Goal: Transaction & Acquisition: Purchase product/service

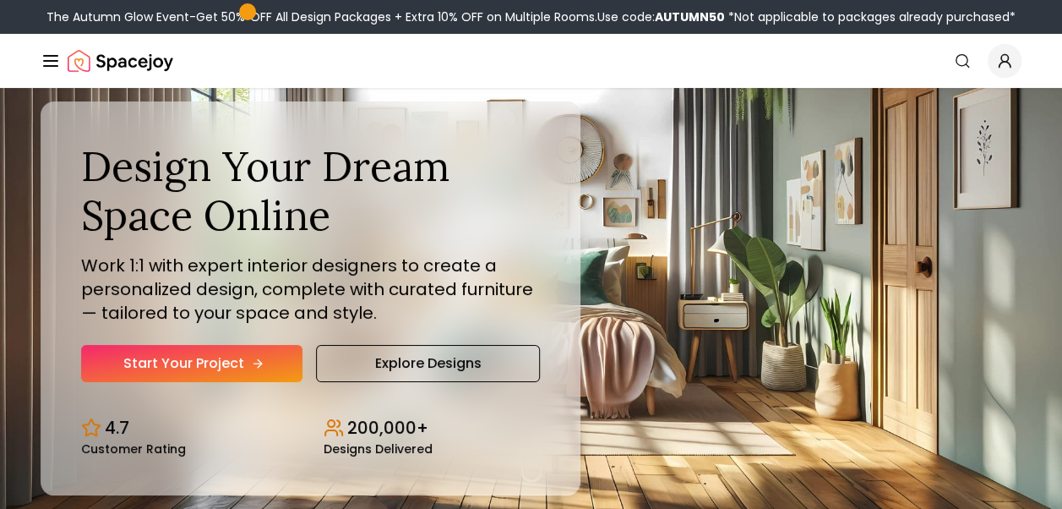
click at [183, 365] on link "Start Your Project" at bounding box center [191, 363] width 221 height 37
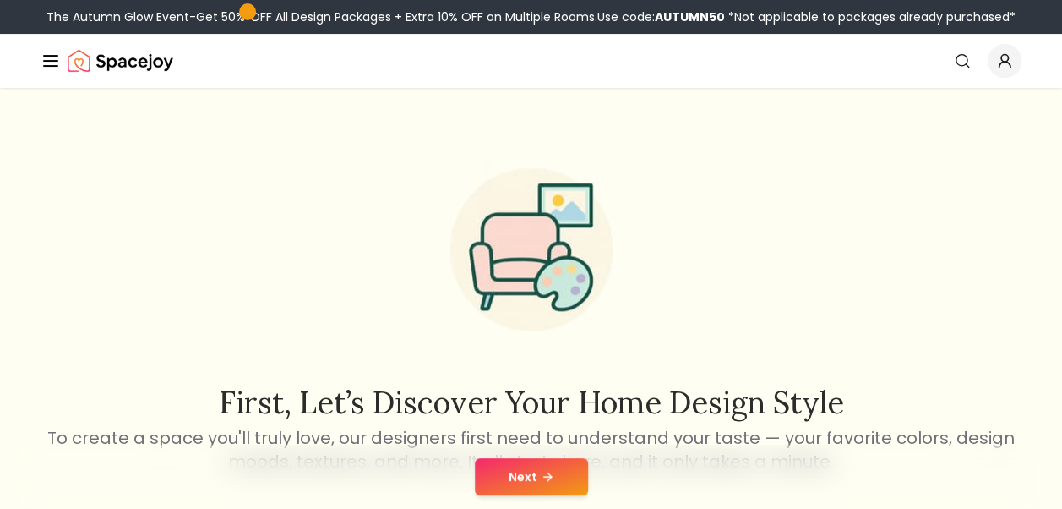
click at [528, 448] on div "Next" at bounding box center [531, 477] width 1035 height 64
drag, startPoint x: 532, startPoint y: 466, endPoint x: 443, endPoint y: 350, distance: 145.9
click at [443, 350] on img at bounding box center [531, 248] width 216 height 216
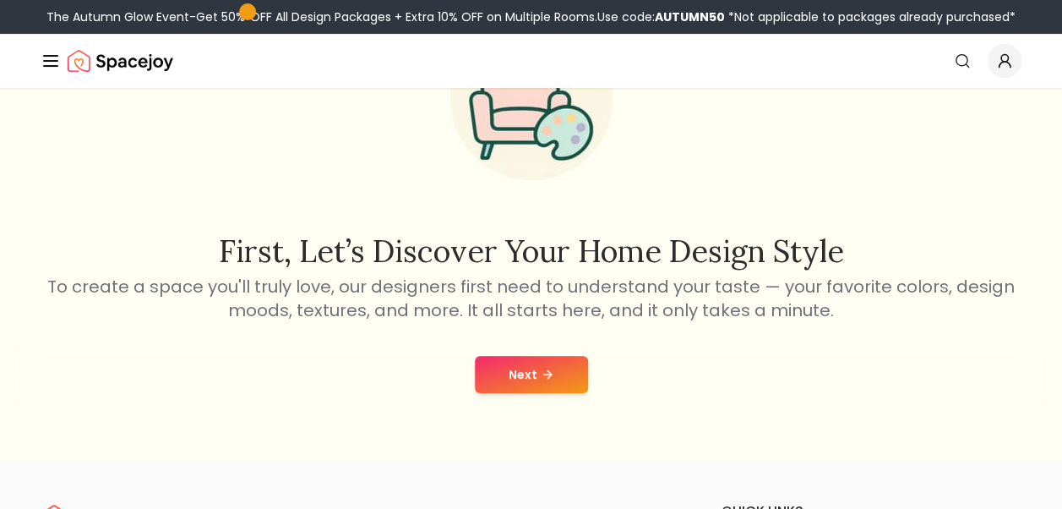
scroll to position [152, 0]
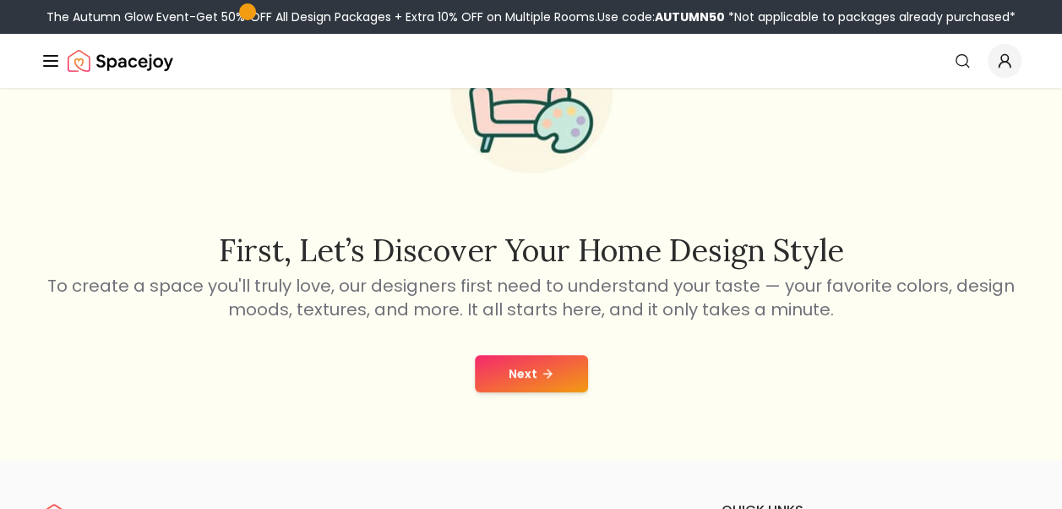
click at [519, 373] on button "Next" at bounding box center [531, 373] width 113 height 37
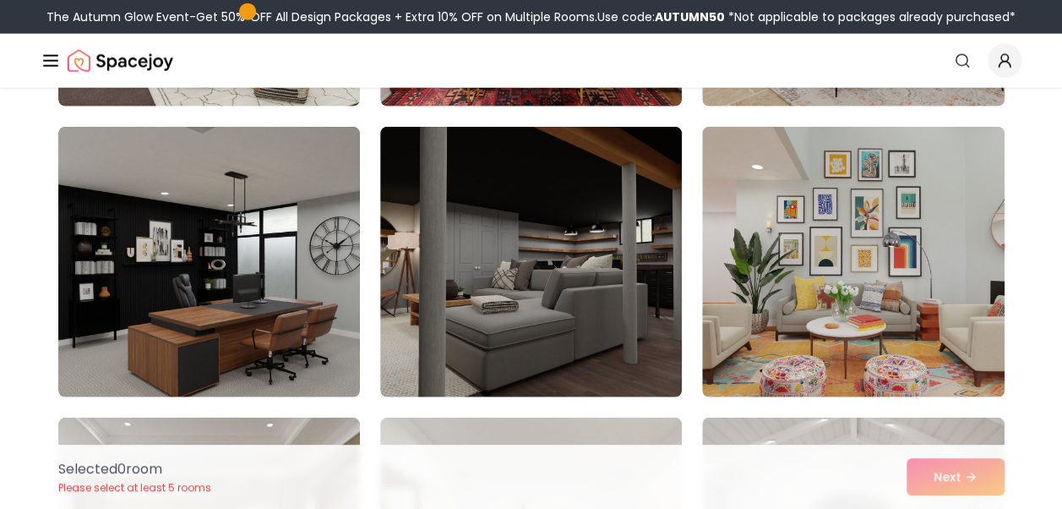
scroll to position [2167, 0]
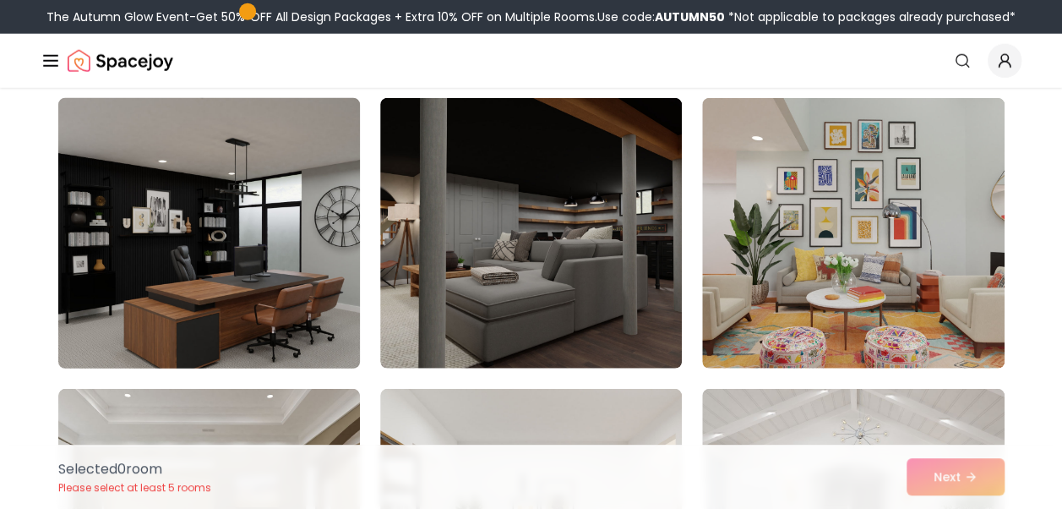
click at [314, 247] on img at bounding box center [209, 233] width 317 height 284
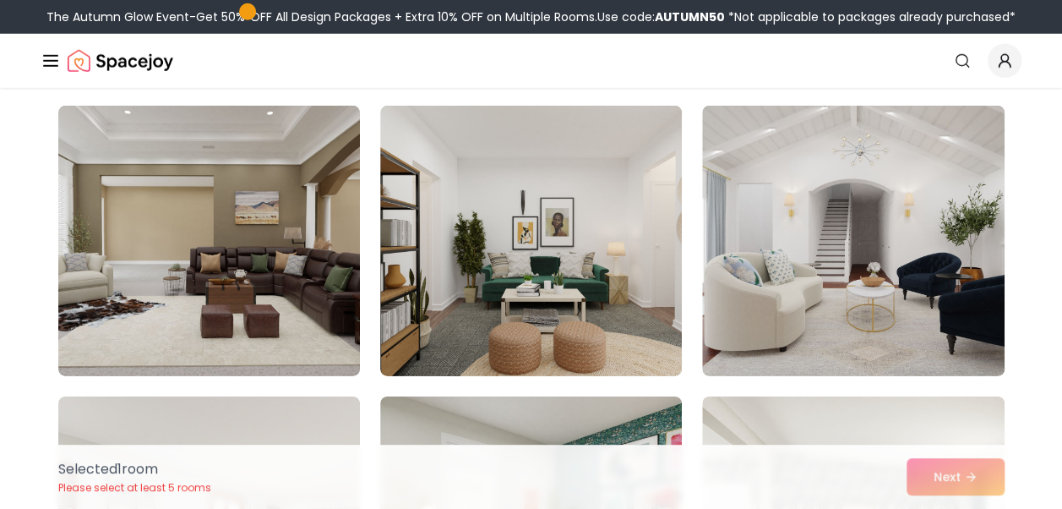
scroll to position [2451, 0]
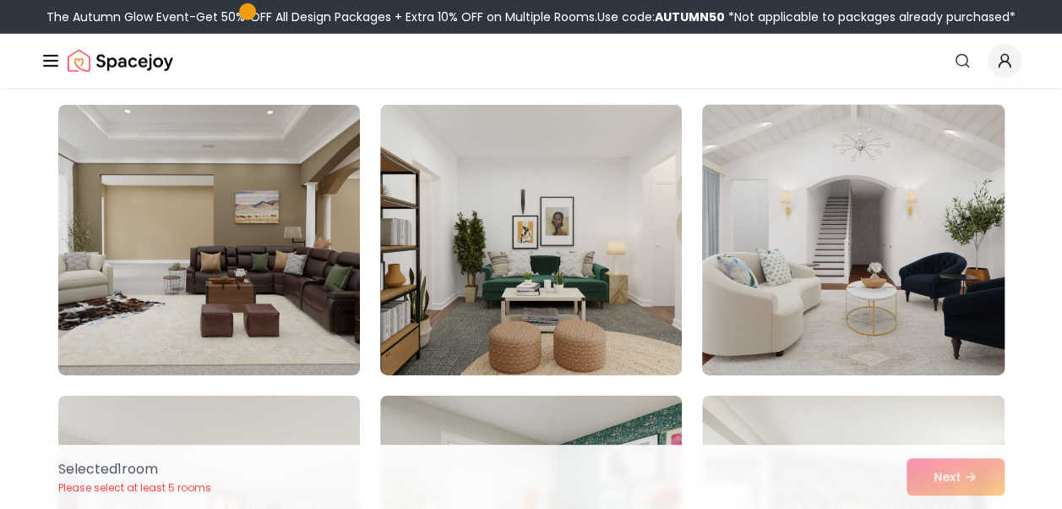
click at [909, 132] on img at bounding box center [853, 240] width 317 height 284
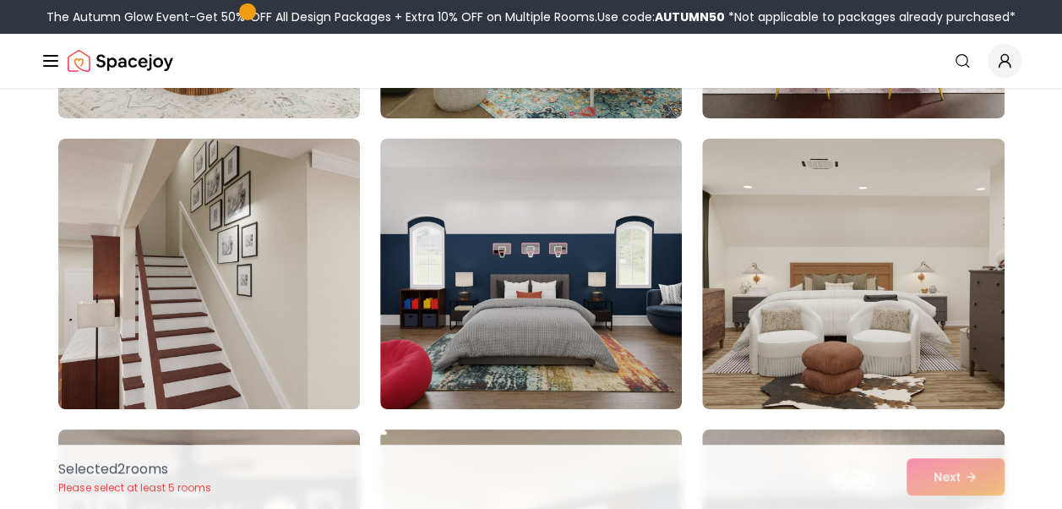
scroll to position [3008, 0]
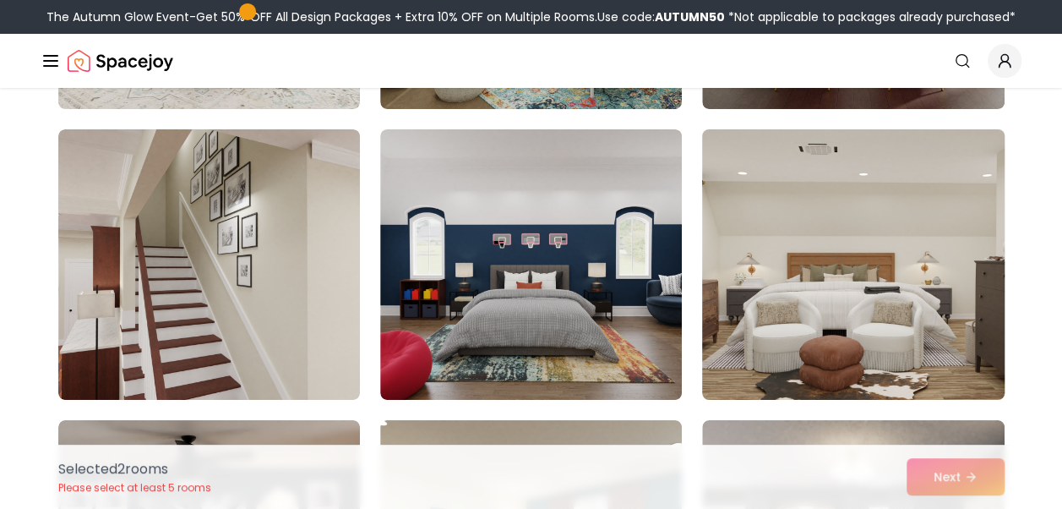
click at [885, 231] on img at bounding box center [853, 265] width 317 height 284
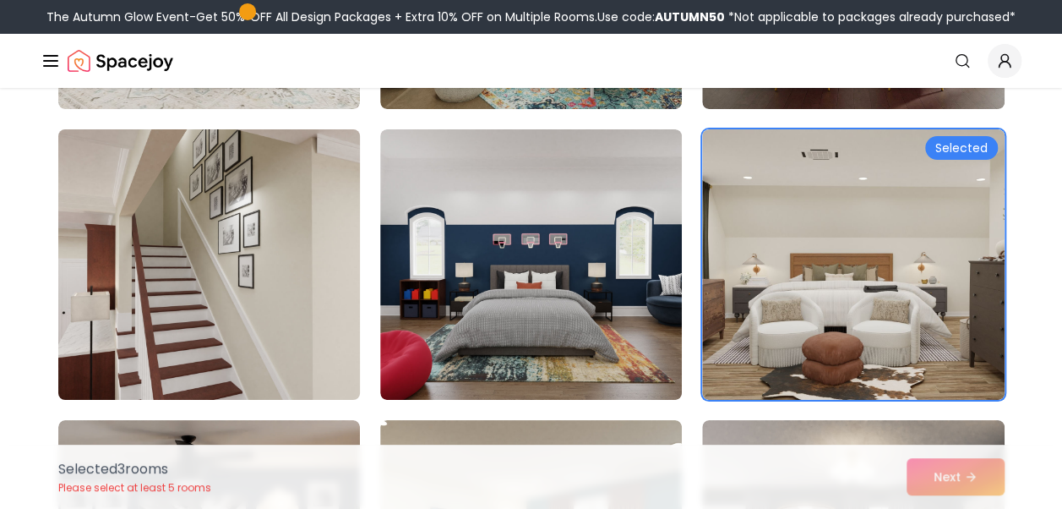
click at [237, 354] on img at bounding box center [209, 265] width 317 height 284
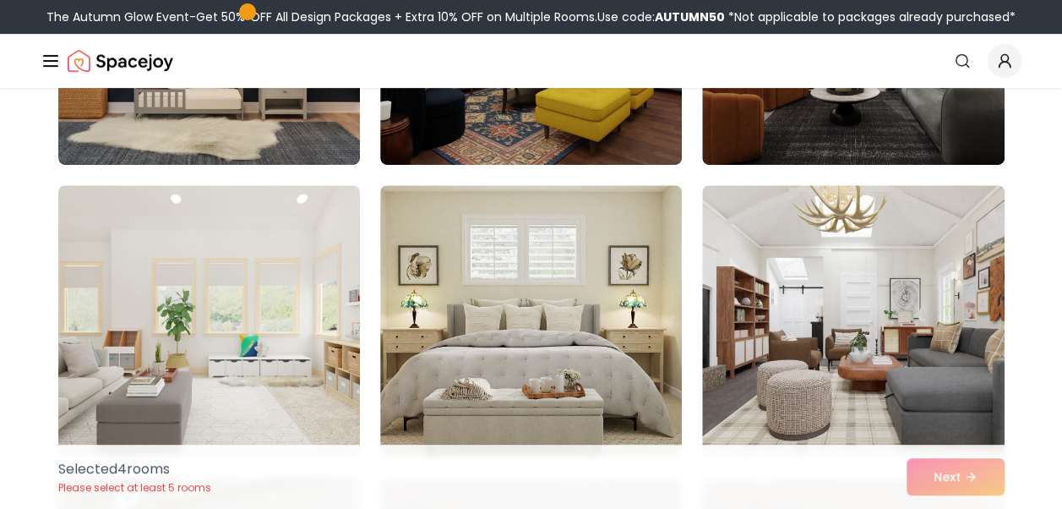
scroll to position [3590, 0]
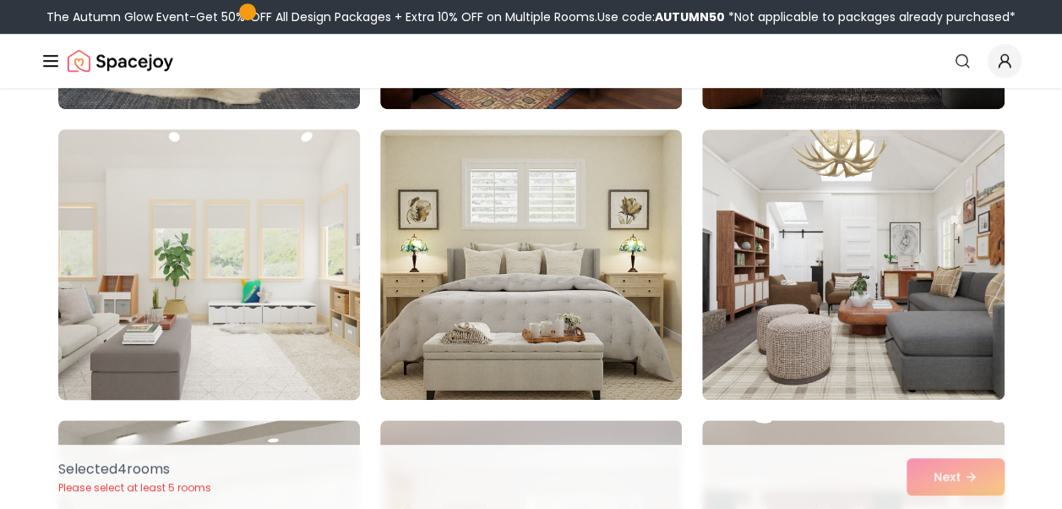
click at [225, 284] on img at bounding box center [209, 265] width 317 height 284
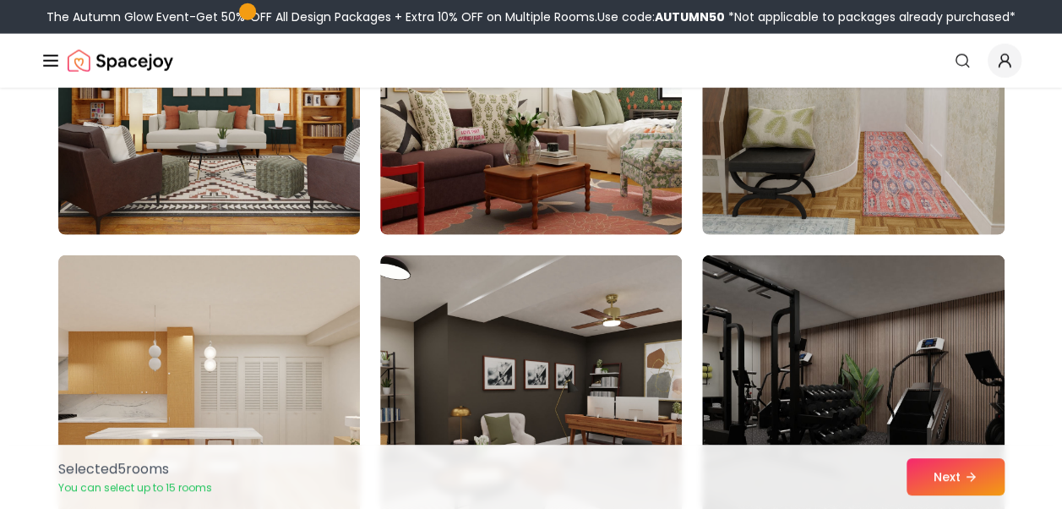
scroll to position [5209, 0]
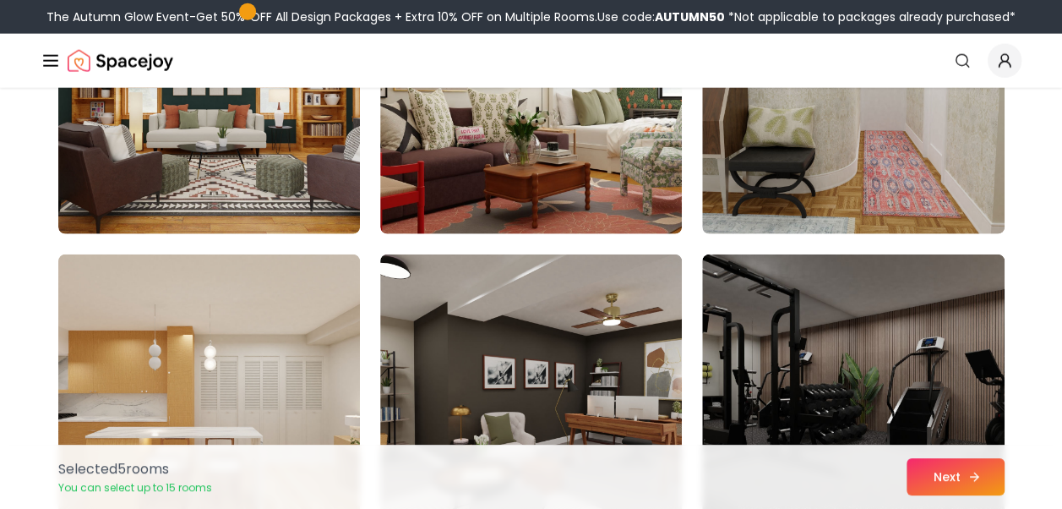
click at [955, 466] on button "Next" at bounding box center [956, 476] width 98 height 37
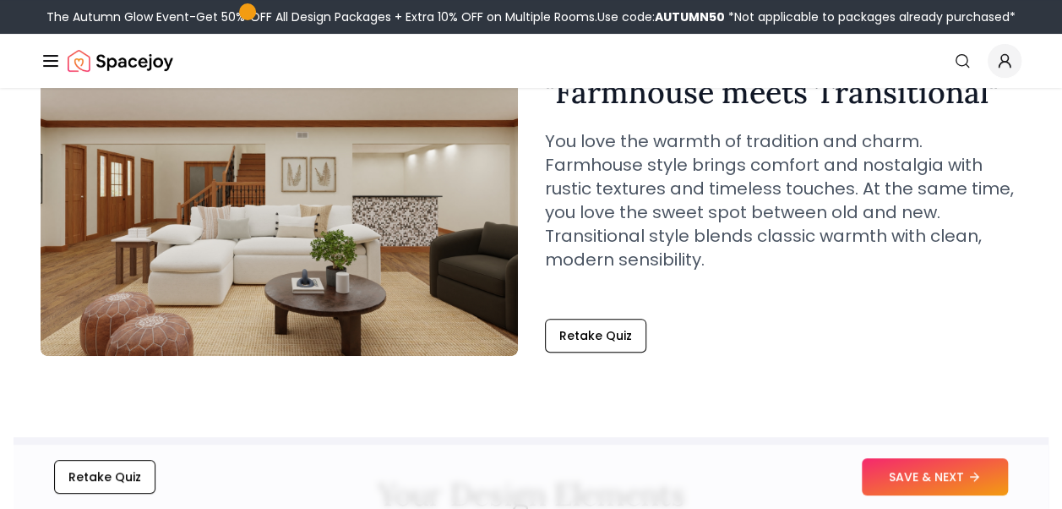
scroll to position [145, 0]
click at [891, 483] on button "SAVE & NEXT" at bounding box center [935, 476] width 146 height 37
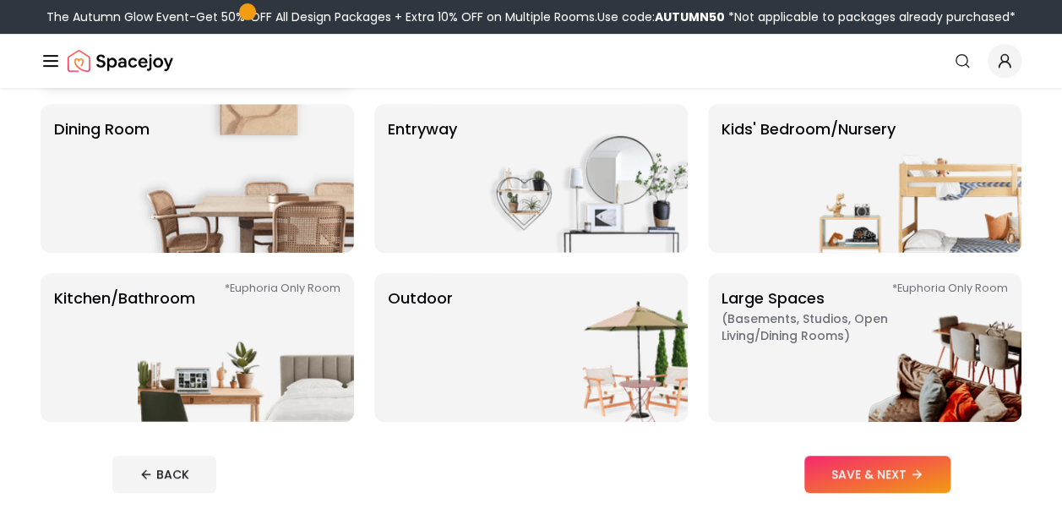
scroll to position [298, 0]
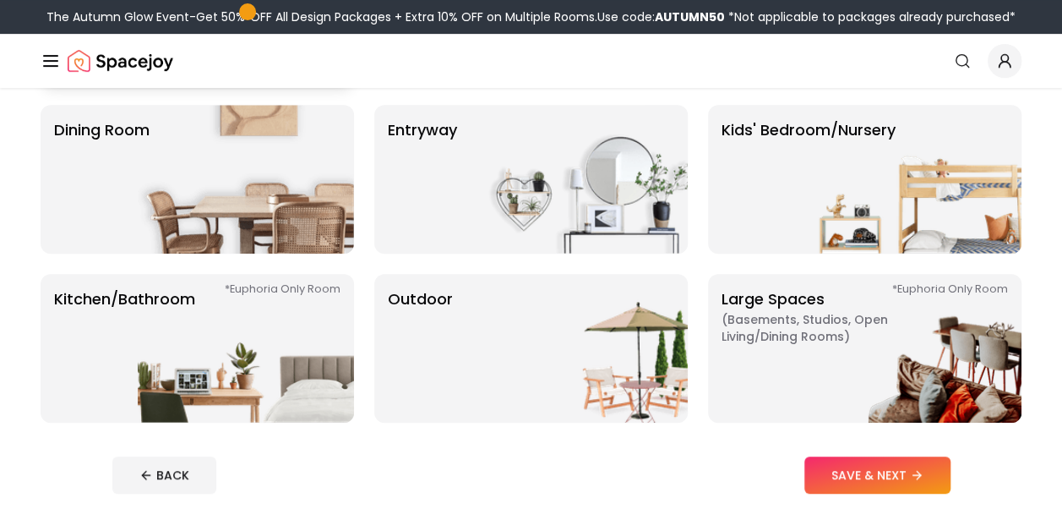
click at [320, 205] on img at bounding box center [246, 179] width 216 height 149
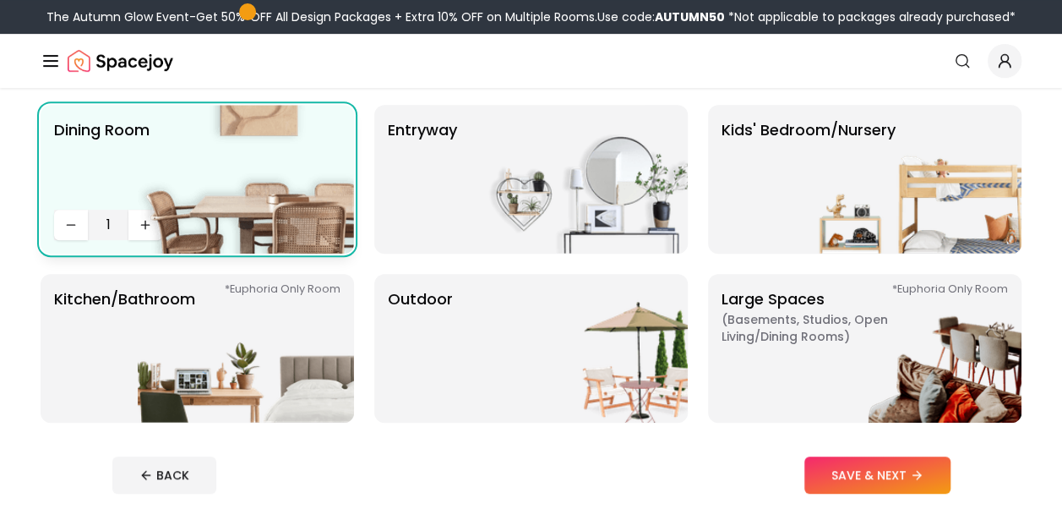
click at [154, 151] on img at bounding box center [246, 179] width 216 height 149
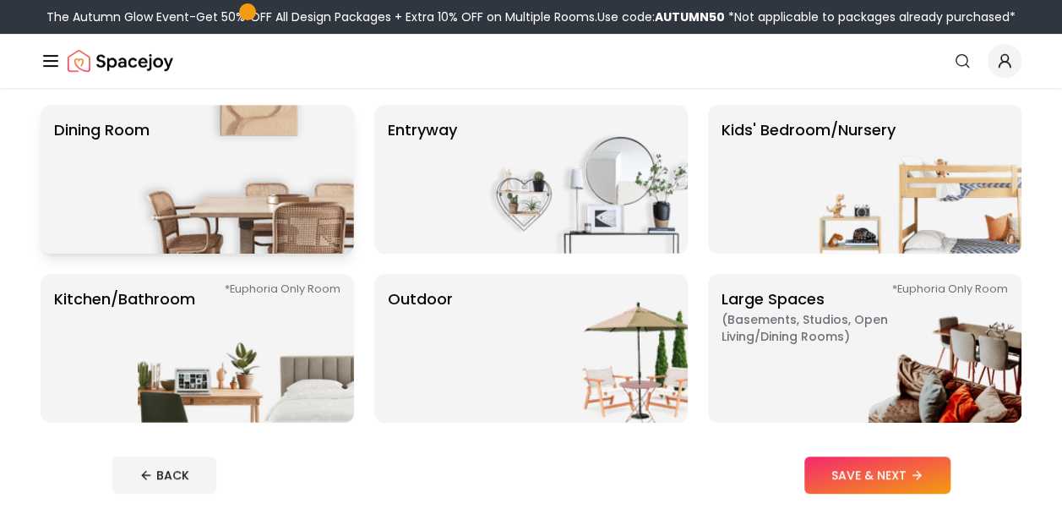
click at [190, 197] on img at bounding box center [246, 179] width 216 height 149
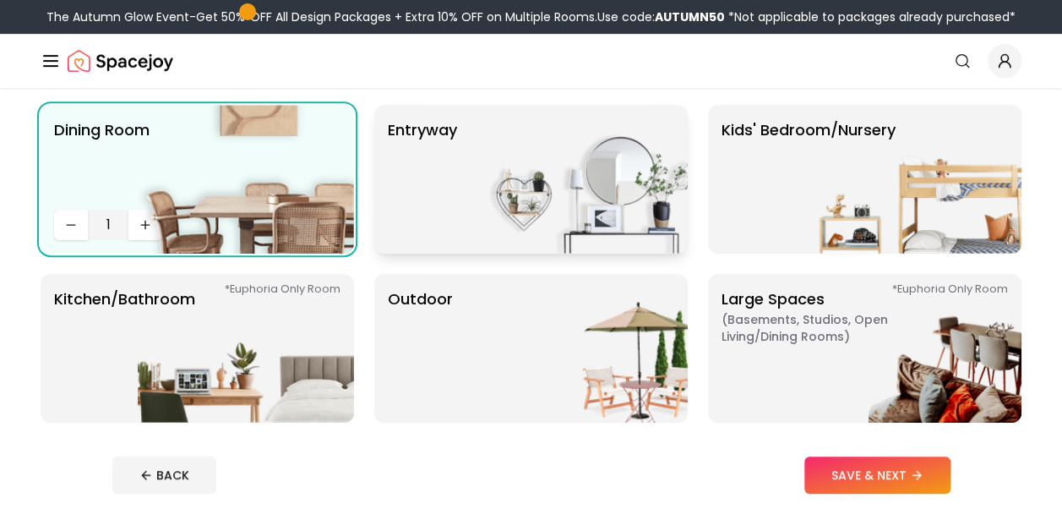
click at [478, 191] on img at bounding box center [580, 179] width 216 height 149
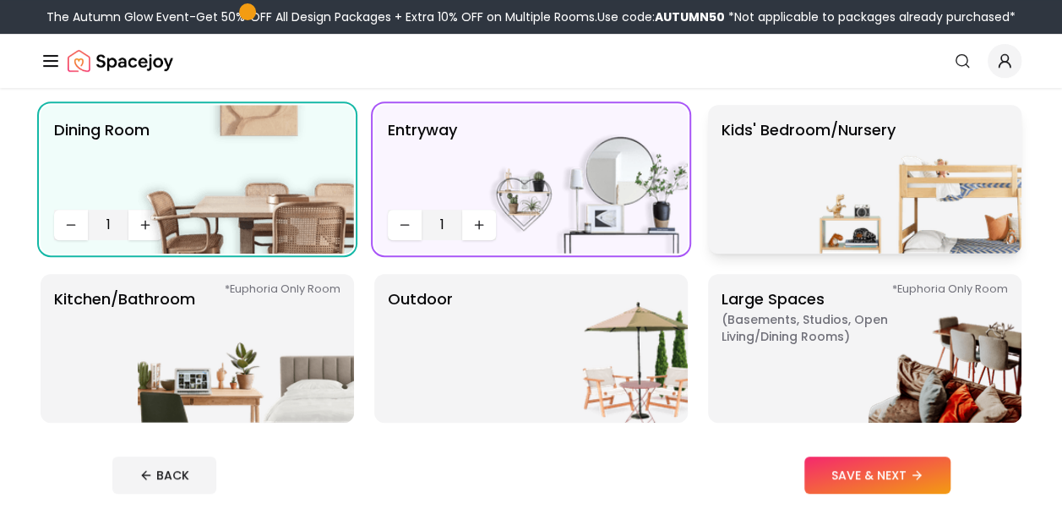
click at [784, 176] on p "Kids' Bedroom/Nursery" at bounding box center [809, 179] width 174 height 122
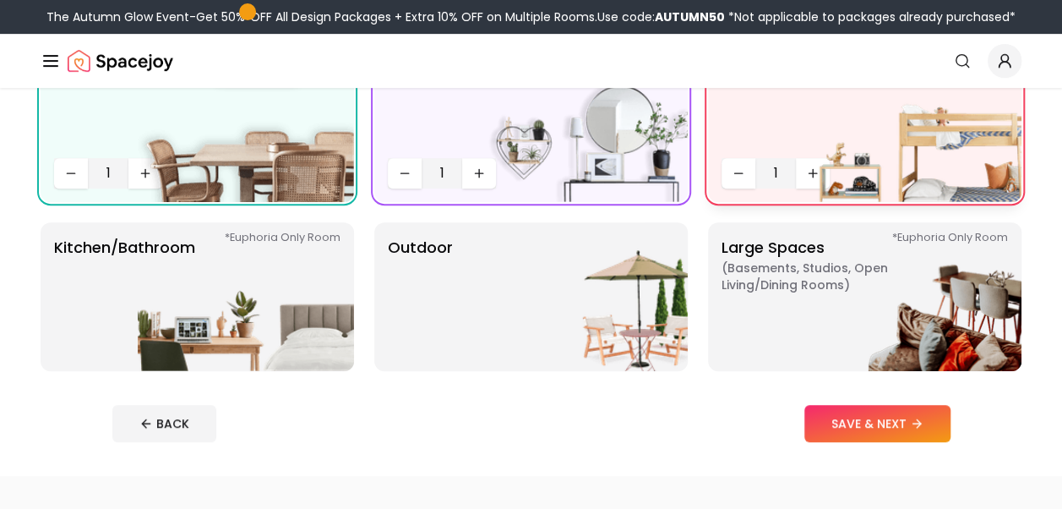
scroll to position [350, 0]
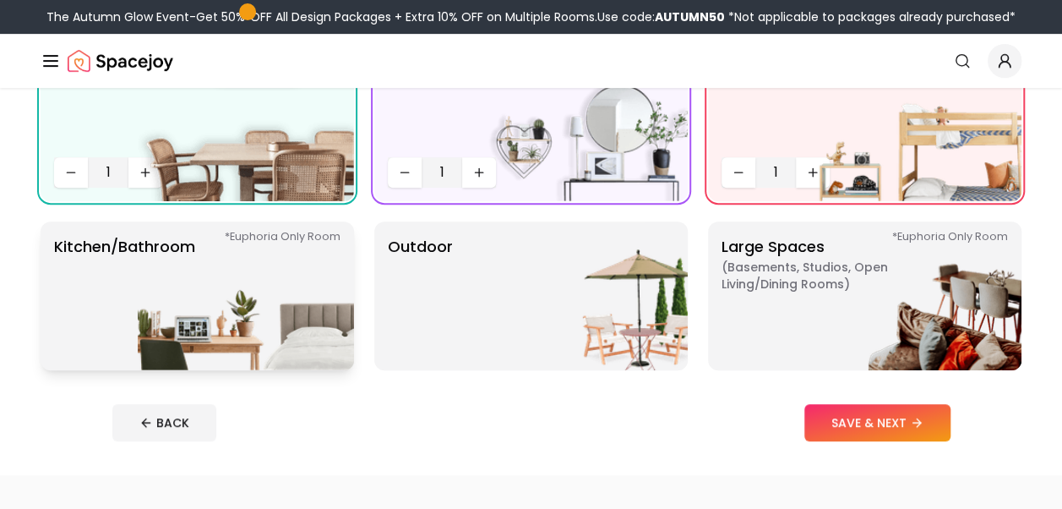
click at [312, 298] on img at bounding box center [246, 295] width 216 height 149
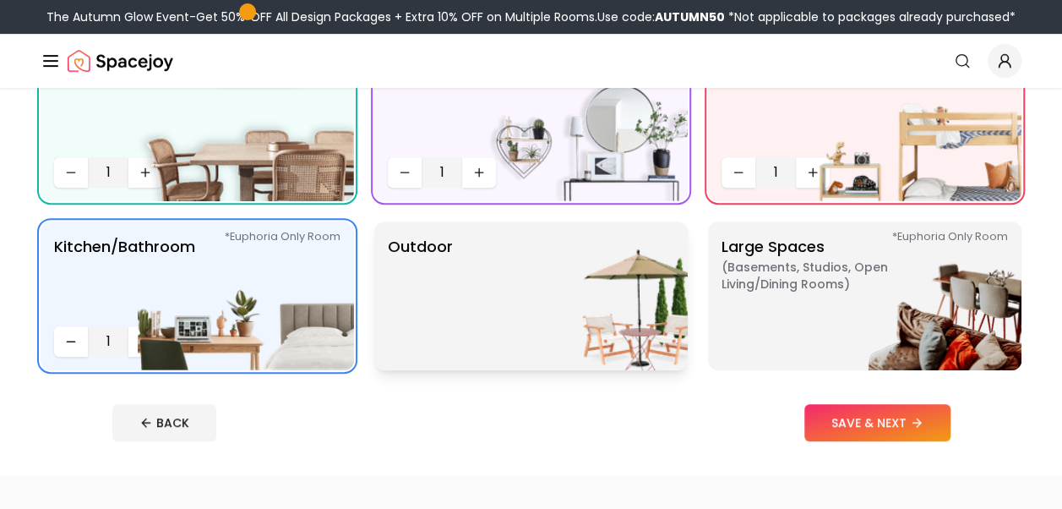
click at [549, 324] on img at bounding box center [580, 295] width 216 height 149
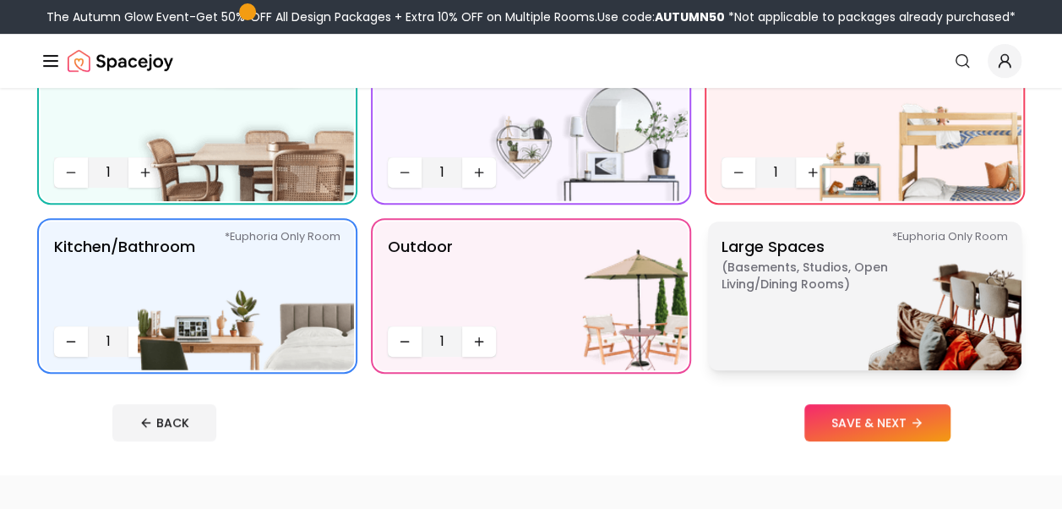
click at [798, 328] on p "Large Spaces ( Basements, Studios, Open living/dining rooms ) *Euphoria Only Ro…" at bounding box center [827, 296] width 211 height 122
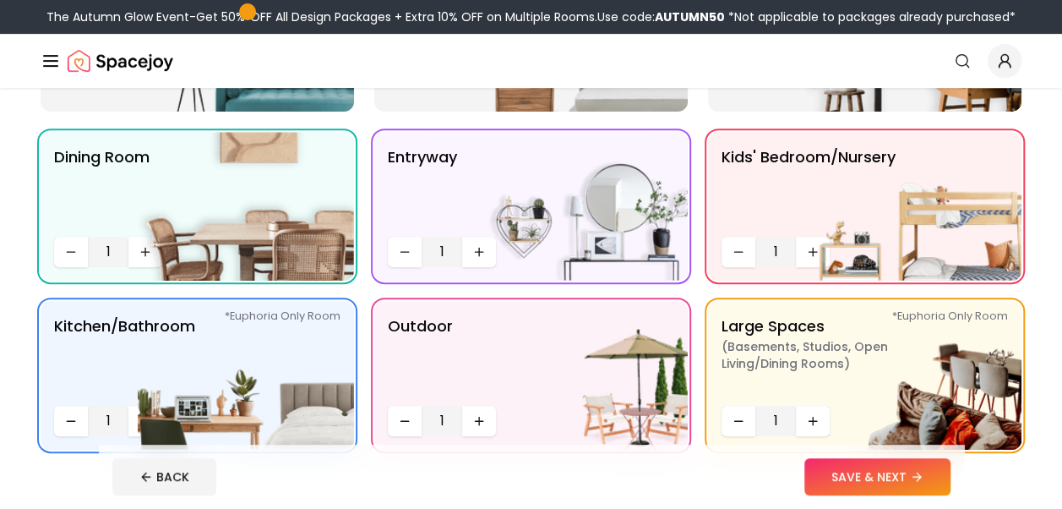
scroll to position [270, 0]
click at [812, 246] on img at bounding box center [913, 207] width 216 height 149
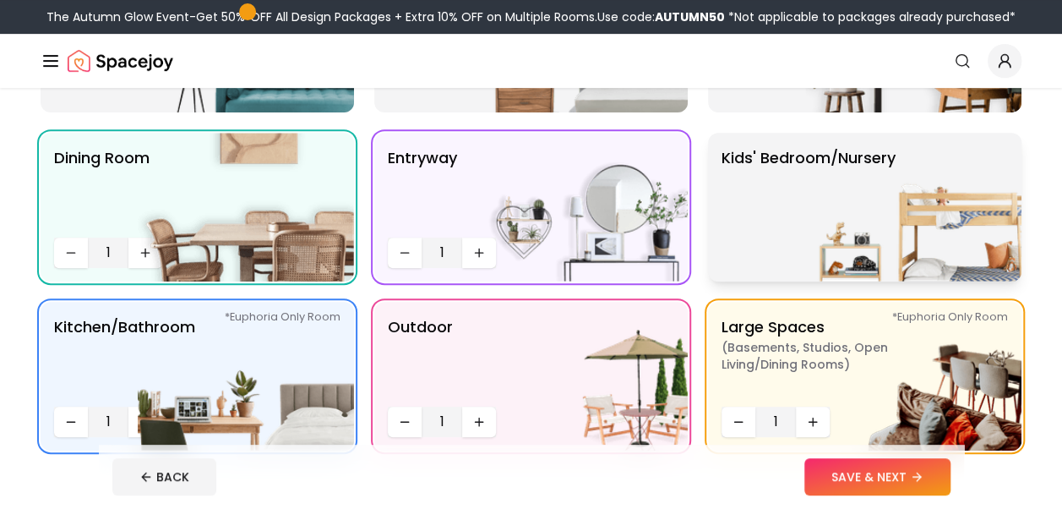
click at [812, 246] on img at bounding box center [913, 207] width 216 height 149
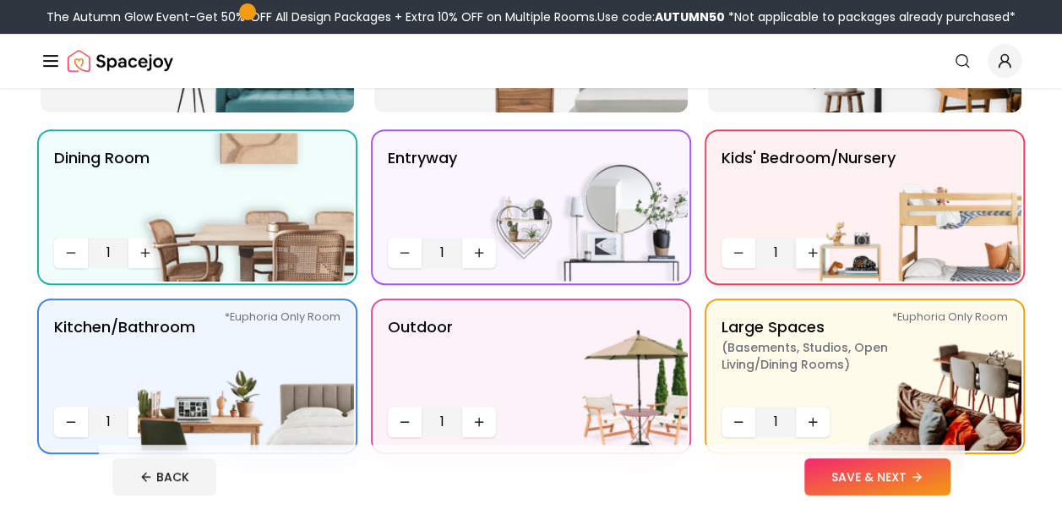
click at [802, 252] on button "Increase quantity" at bounding box center [813, 253] width 34 height 30
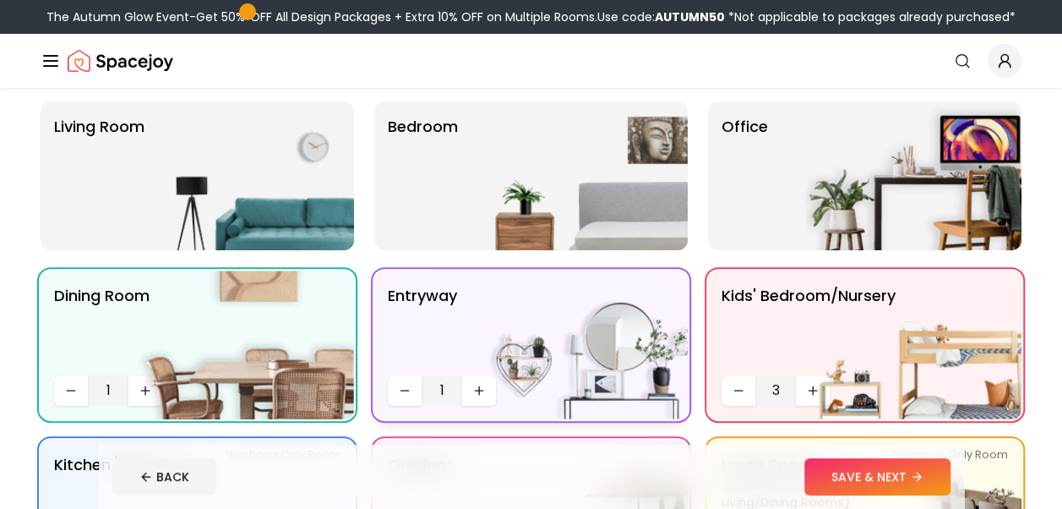
scroll to position [140, 0]
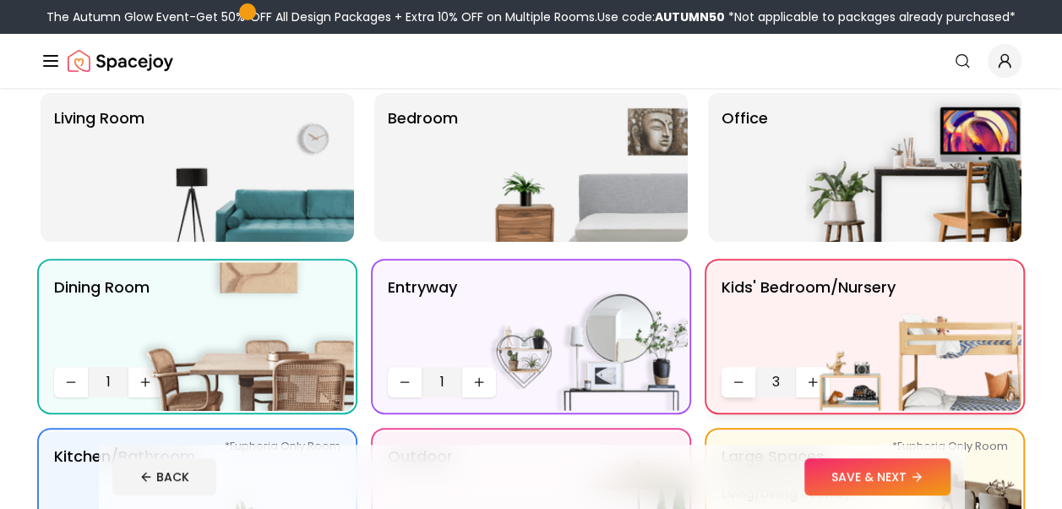
click at [747, 394] on button "Decrease quantity" at bounding box center [739, 382] width 34 height 30
click at [819, 385] on img at bounding box center [913, 336] width 216 height 149
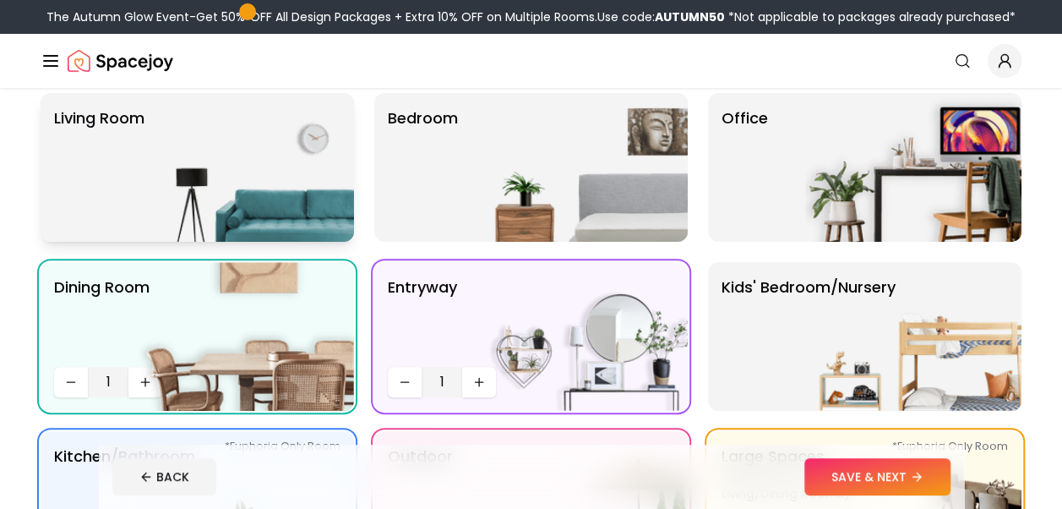
click at [253, 191] on img at bounding box center [246, 167] width 216 height 149
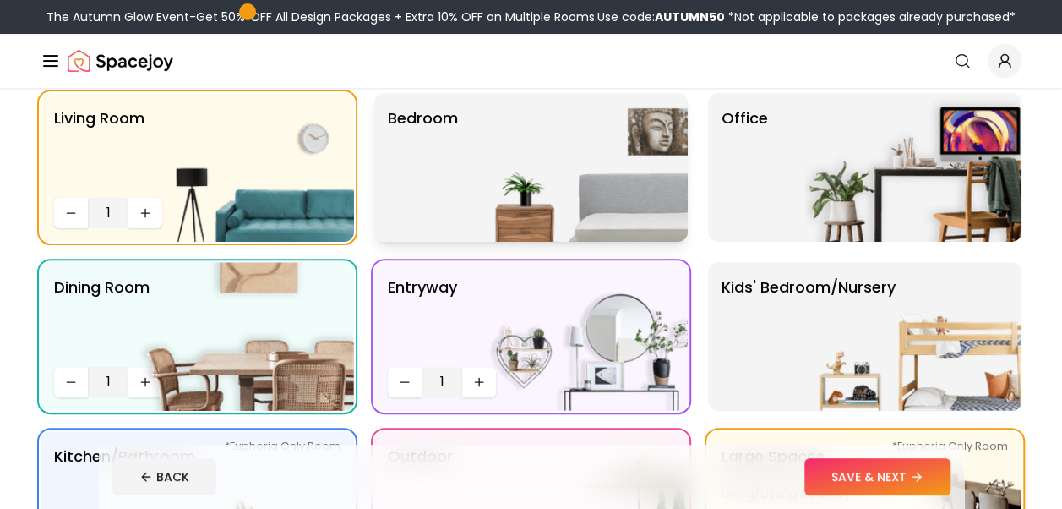
click at [472, 189] on img at bounding box center [580, 167] width 216 height 149
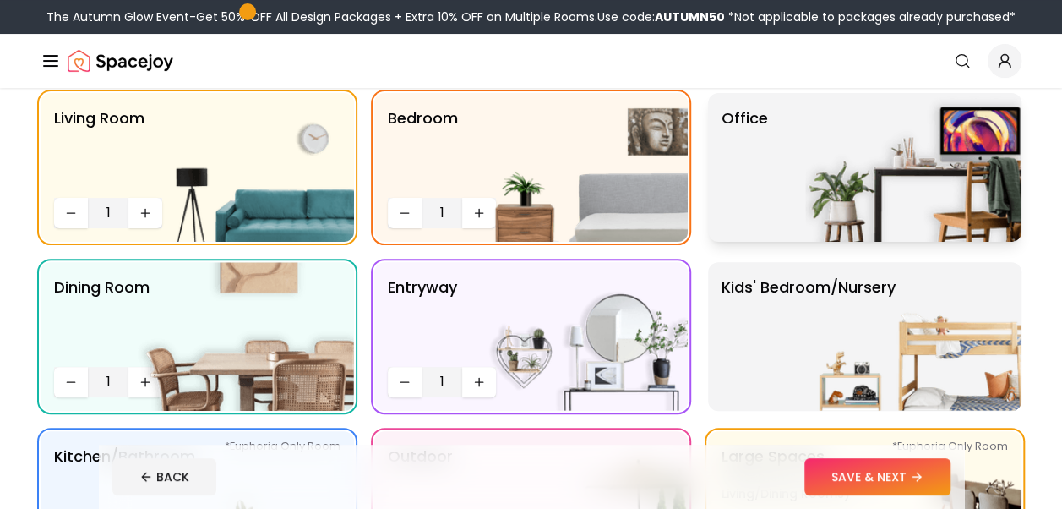
click at [735, 194] on p "Office" at bounding box center [745, 167] width 46 height 122
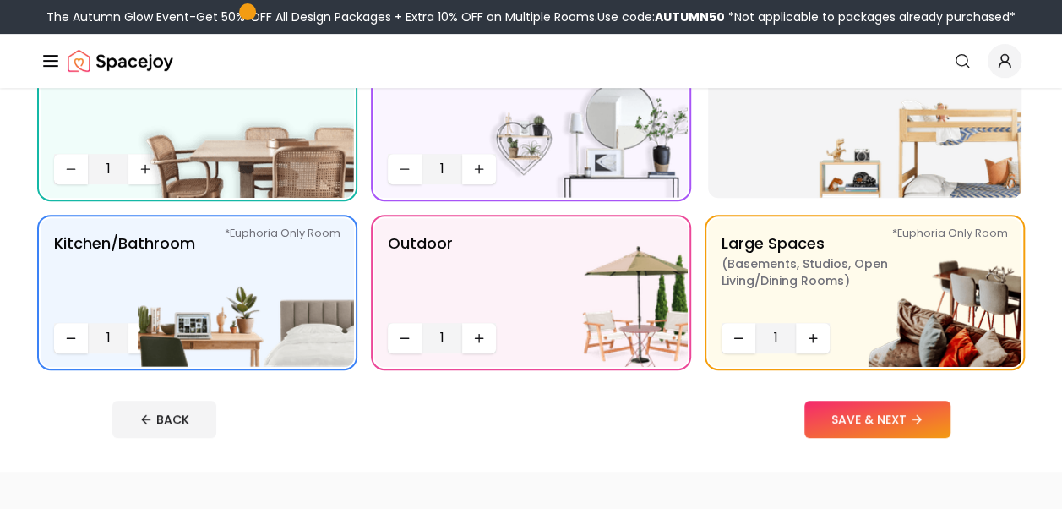
scroll to position [390, 0]
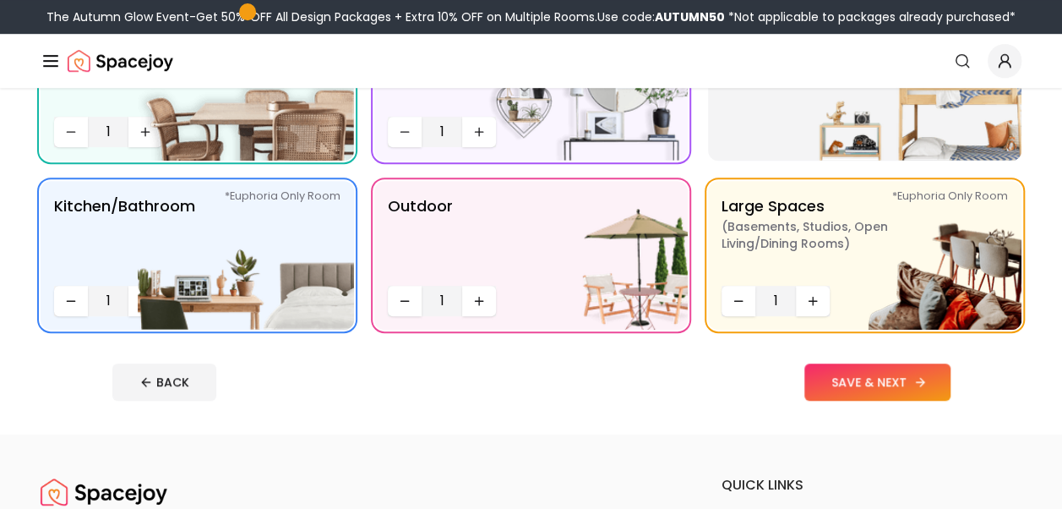
click at [867, 374] on button "SAVE & NEXT" at bounding box center [878, 381] width 146 height 37
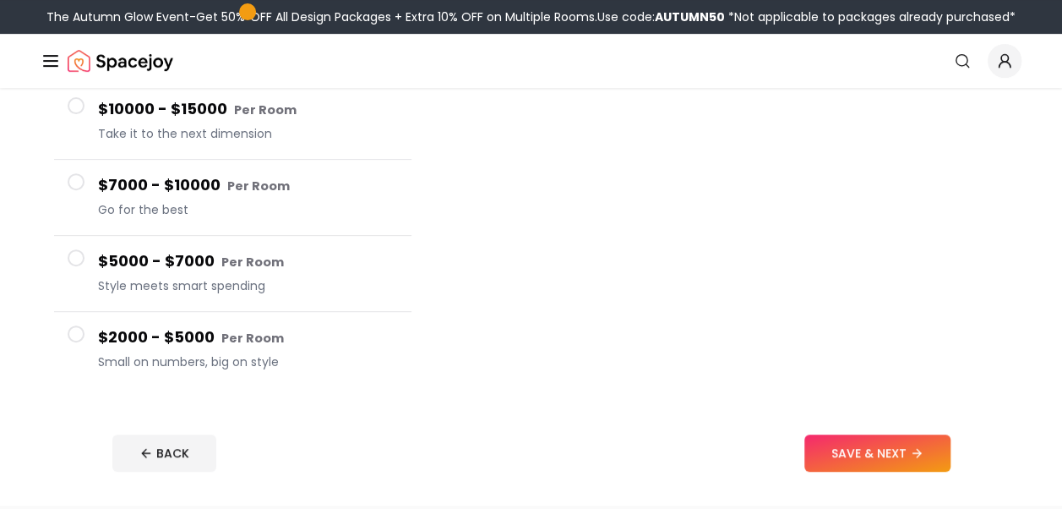
scroll to position [284, 0]
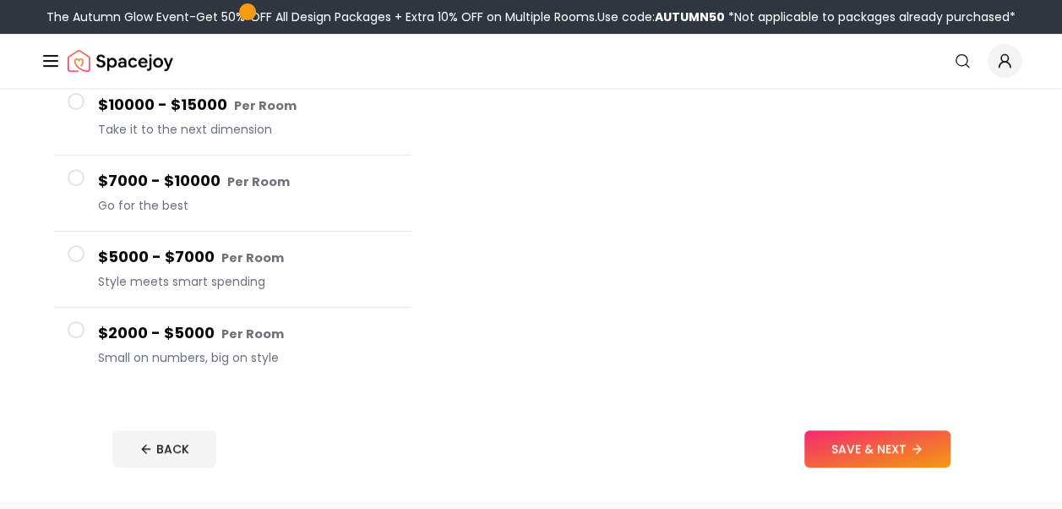
click at [135, 333] on h4 "$2000 - $5000 Per Room" at bounding box center [248, 333] width 300 height 25
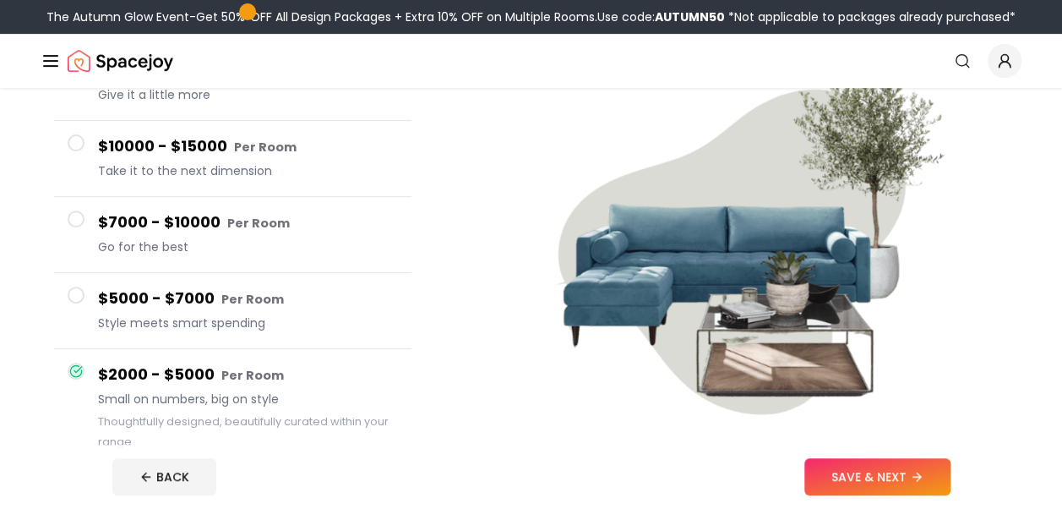
scroll to position [201, 0]
click at [106, 236] on div "$7000 - $10000 Per Room Go for the best" at bounding box center [248, 235] width 300 height 48
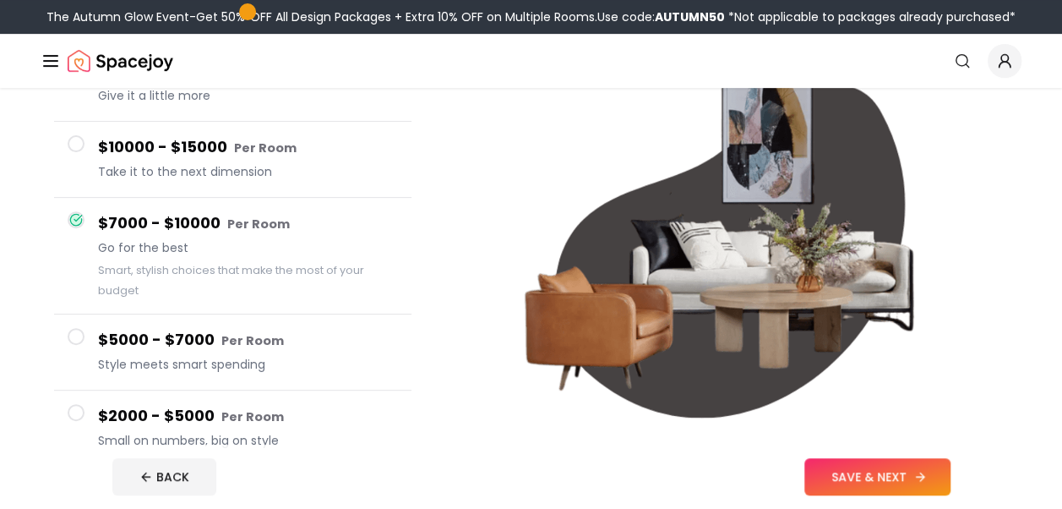
click at [824, 468] on button "SAVE & NEXT" at bounding box center [878, 476] width 146 height 37
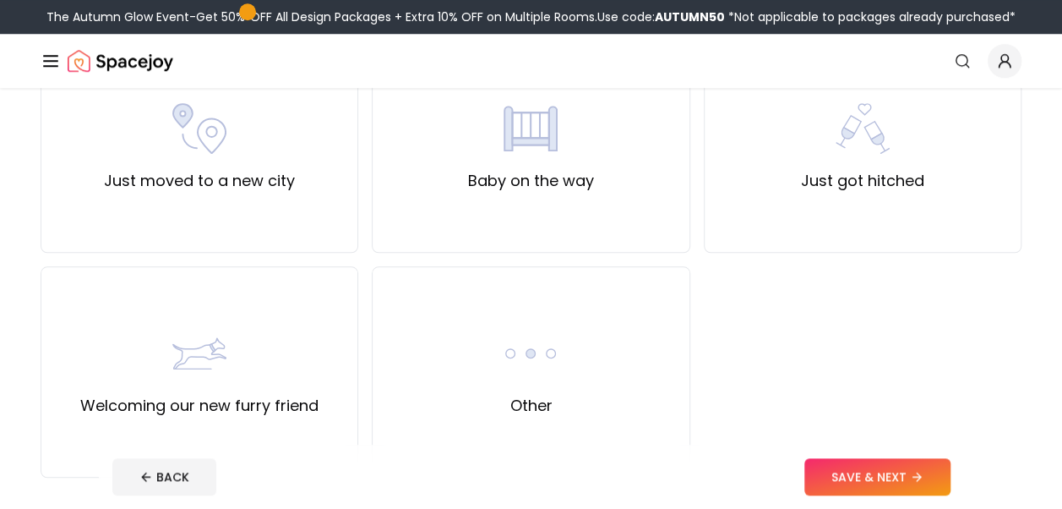
scroll to position [642, 0]
click at [773, 178] on div "Just got hitched" at bounding box center [863, 146] width 318 height 211
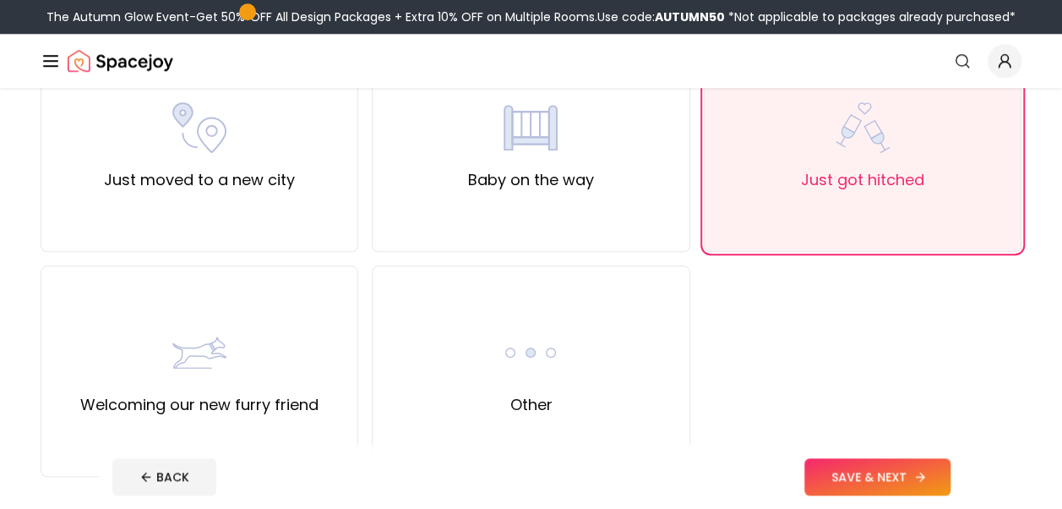
click at [898, 484] on button "SAVE & NEXT" at bounding box center [878, 476] width 146 height 37
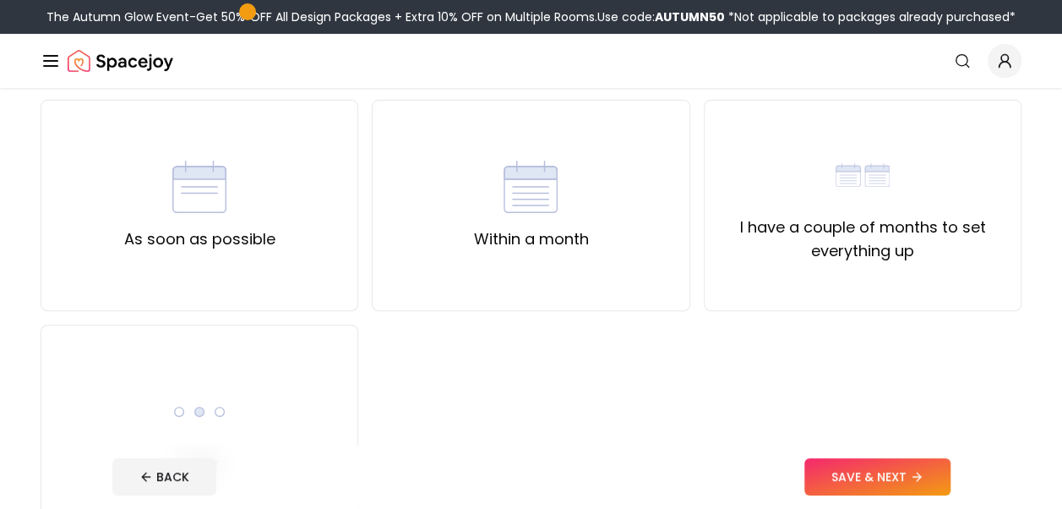
scroll to position [130, 0]
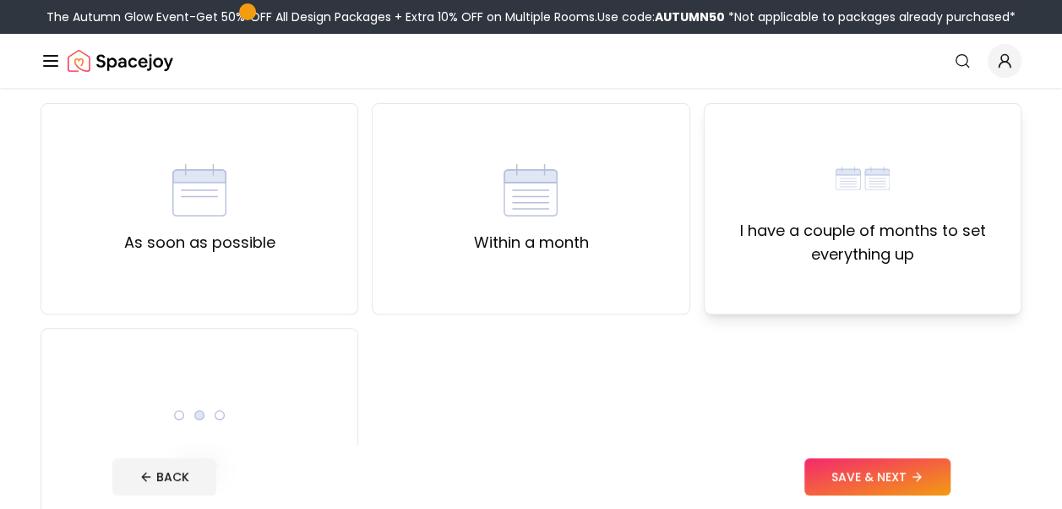
click at [805, 254] on label "I have a couple of months to set everything up" at bounding box center [862, 242] width 289 height 47
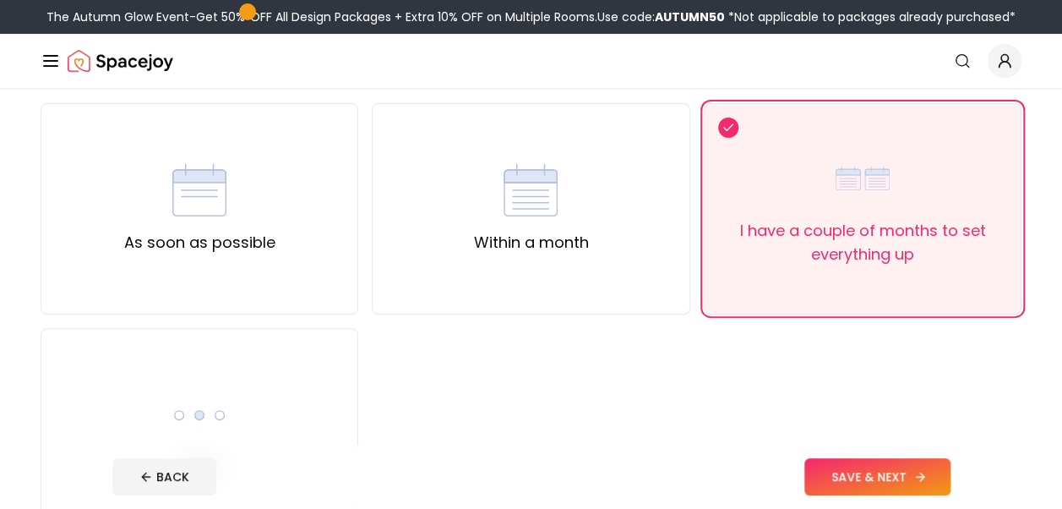
click at [904, 480] on button "SAVE & NEXT" at bounding box center [878, 476] width 146 height 37
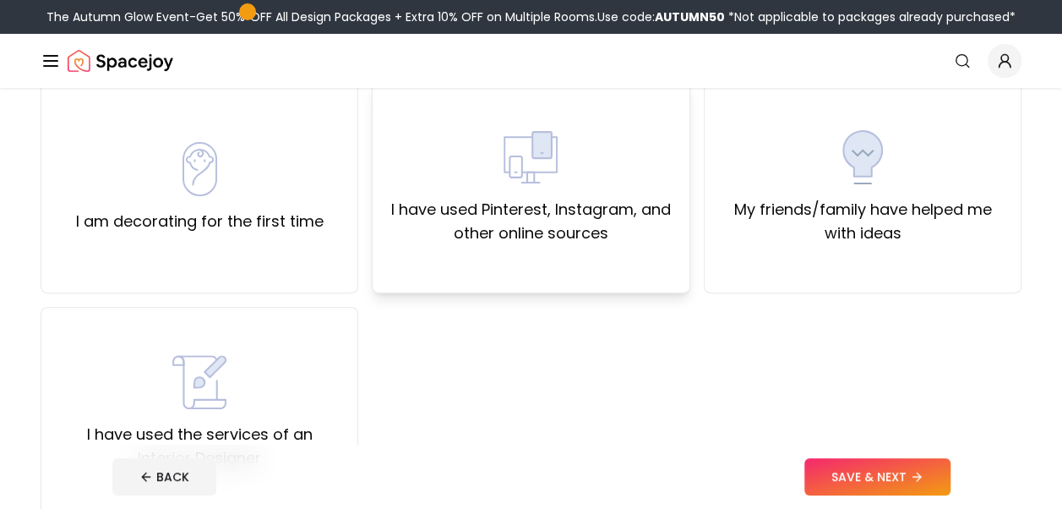
scroll to position [150, 0]
click at [356, 271] on div "I am decorating for the first time" at bounding box center [200, 188] width 318 height 211
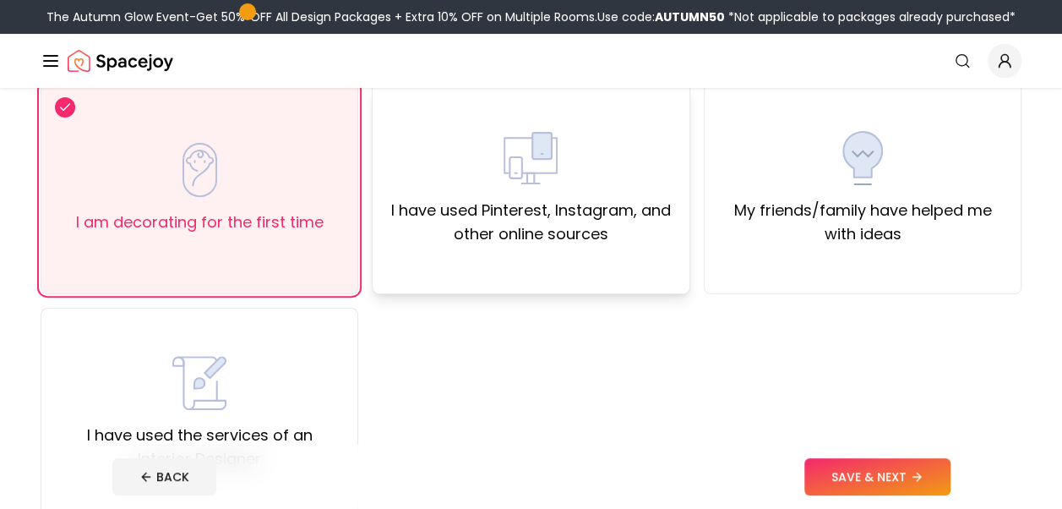
click at [598, 128] on div "I have used Pinterest, Instagram, and other online sources" at bounding box center [531, 188] width 318 height 211
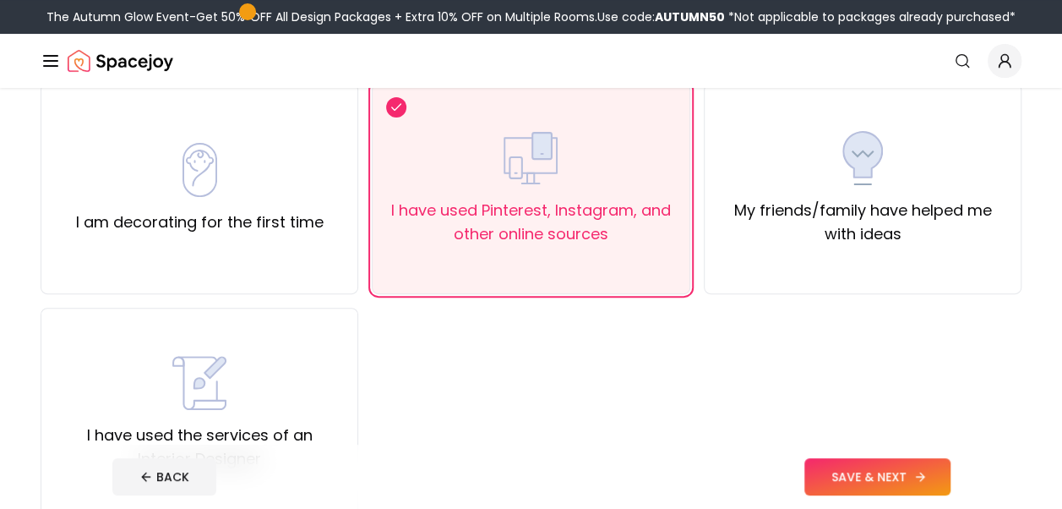
click at [847, 483] on button "SAVE & NEXT" at bounding box center [878, 476] width 146 height 37
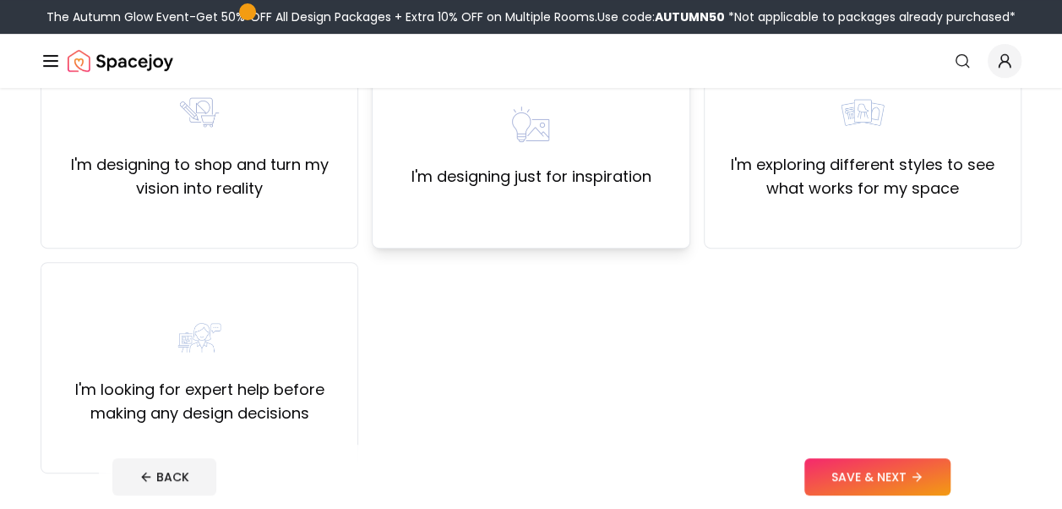
scroll to position [197, 0]
click at [277, 189] on label "I'm designing to shop and turn my vision into reality" at bounding box center [199, 175] width 289 height 47
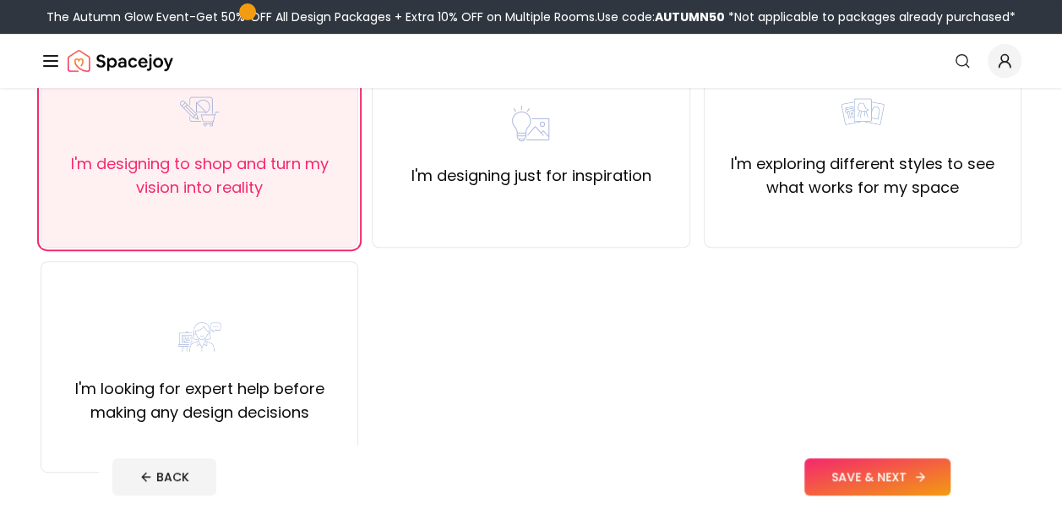
click at [830, 481] on button "SAVE & NEXT" at bounding box center [878, 476] width 146 height 37
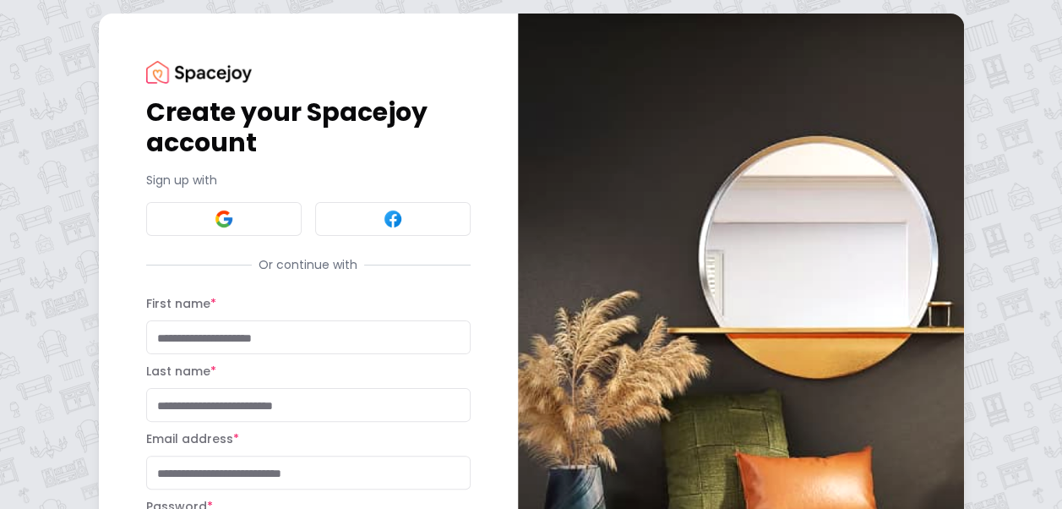
click at [311, 338] on input "First name *" at bounding box center [308, 337] width 325 height 34
type input "****"
click at [333, 396] on input "Last name *" at bounding box center [308, 405] width 325 height 34
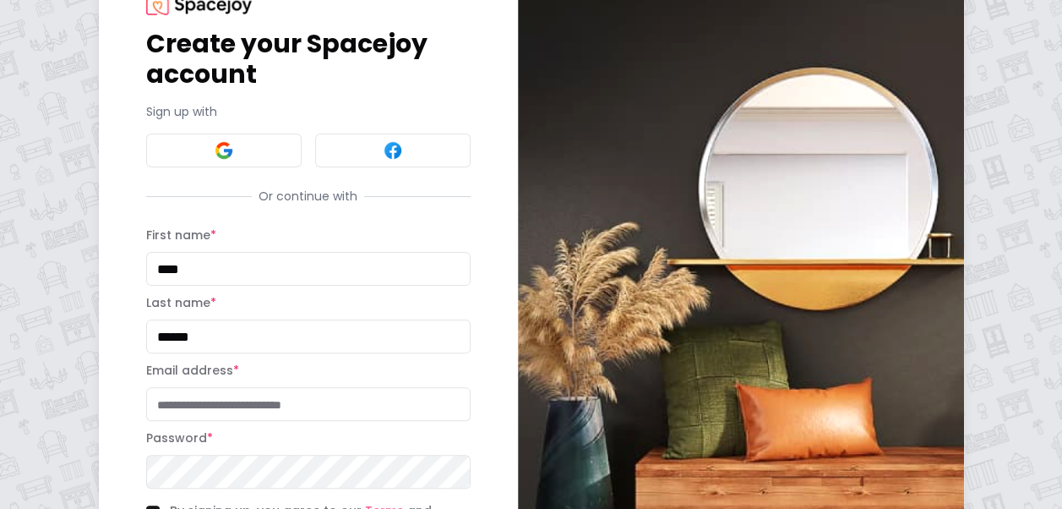
scroll to position [71, 0]
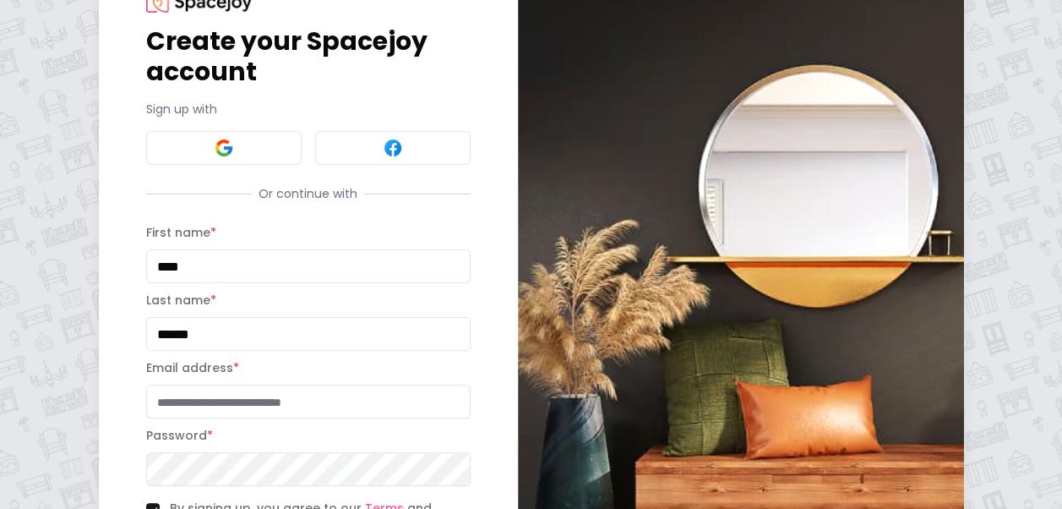
type input "******"
click at [333, 396] on input "Email address *" at bounding box center [308, 402] width 325 height 34
type input "**********"
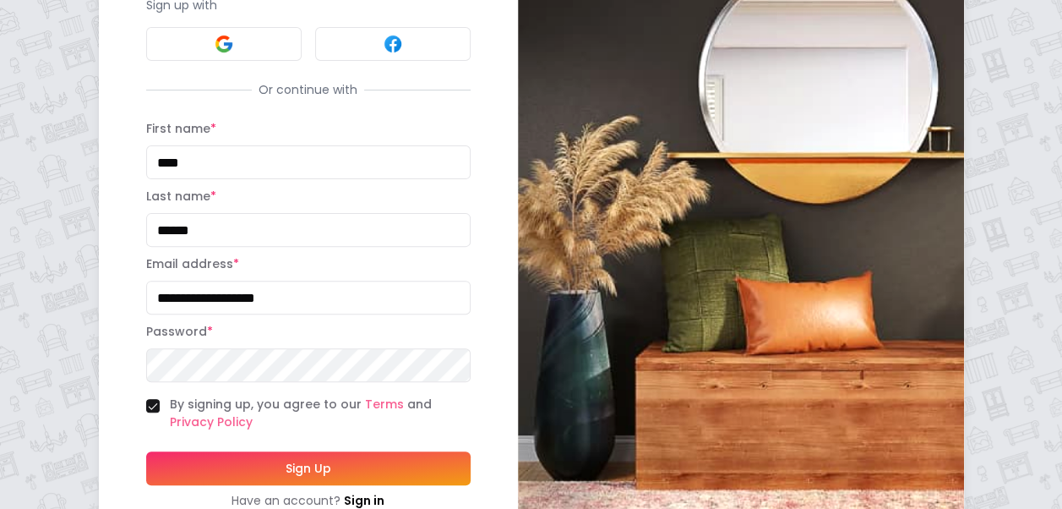
scroll to position [230, 0]
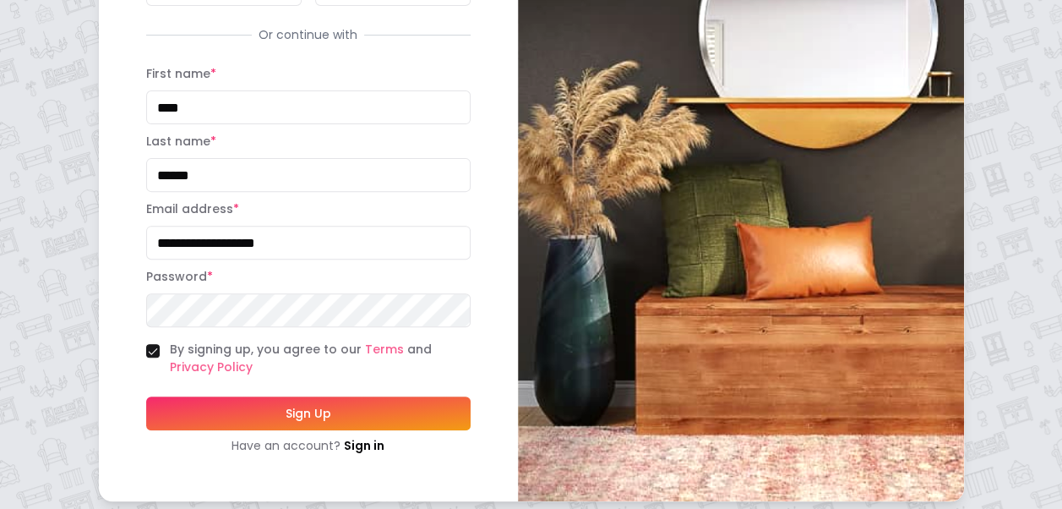
click at [310, 418] on button "Sign Up" at bounding box center [308, 413] width 325 height 34
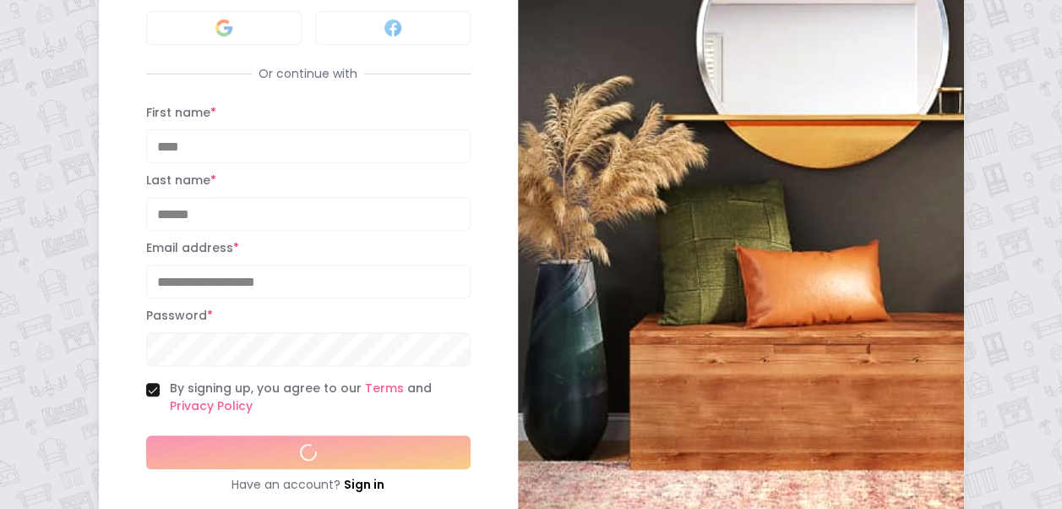
scroll to position [268, 0]
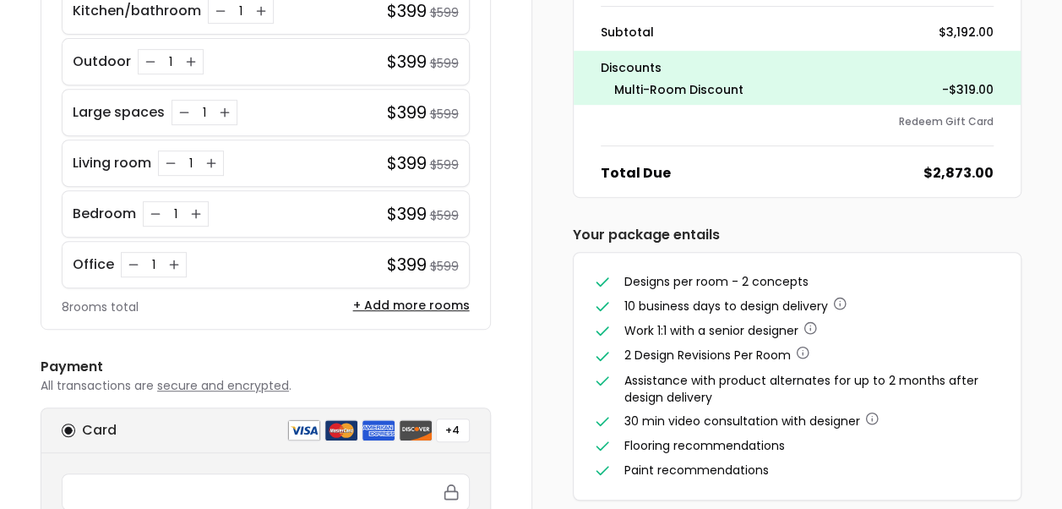
scroll to position [325, 0]
click at [430, 240] on div "Office 1 $399 $599" at bounding box center [266, 263] width 408 height 47
